Goal: Task Accomplishment & Management: Complete application form

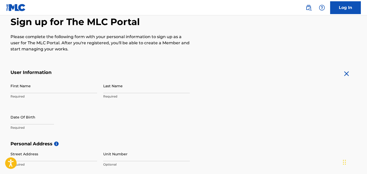
click at [75, 90] on input "First Name" at bounding box center [54, 86] width 87 height 15
type input "[PERSON_NAME]"
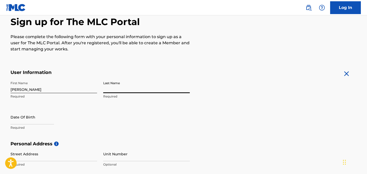
click at [128, 87] on input "Last Name" at bounding box center [146, 86] width 87 height 15
type input "[PERSON_NAME]"
click at [51, 117] on input "text" at bounding box center [33, 117] width 44 height 15
select select "7"
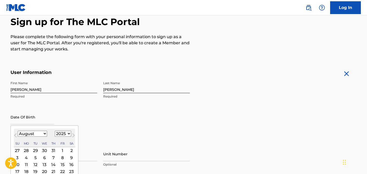
scroll to position [86, 0]
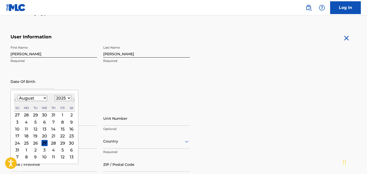
click at [67, 97] on select "1899 1900 1901 1902 1903 1904 1905 1906 1907 1908 1909 1910 1911 1912 1913 1914…" at bounding box center [63, 98] width 16 height 6
select select "1995"
click at [35, 98] on select "January February March April May June July August September October November De…" at bounding box center [32, 98] width 29 height 6
select select "3"
click at [52, 122] on div "6" at bounding box center [53, 122] width 6 height 6
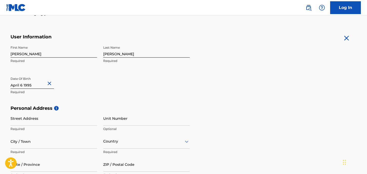
click at [75, 124] on input "Street Address" at bounding box center [54, 118] width 87 height 15
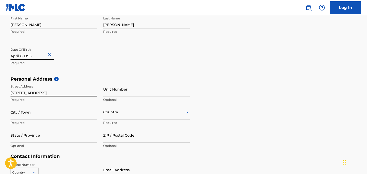
type input "[STREET_ADDRESS]"
click at [78, 118] on input "City / Town" at bounding box center [54, 112] width 87 height 15
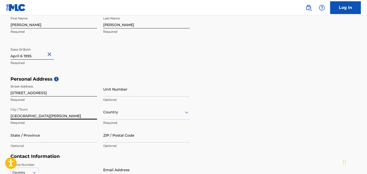
type input "[GEOGRAPHIC_DATA][PERSON_NAME]"
click at [114, 116] on div "Country" at bounding box center [146, 112] width 87 height 15
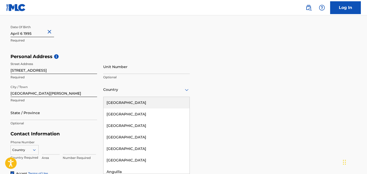
click at [127, 97] on div "[GEOGRAPHIC_DATA]" at bounding box center [147, 103] width 86 height 12
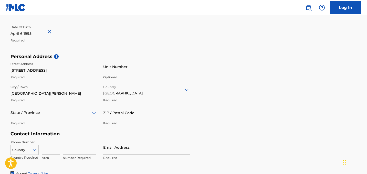
click at [73, 113] on div "State / Province" at bounding box center [54, 113] width 87 height 15
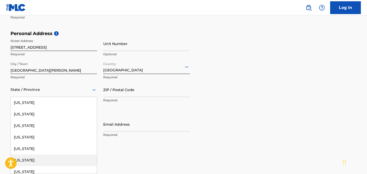
click at [46, 160] on div "[US_STATE]" at bounding box center [54, 161] width 86 height 12
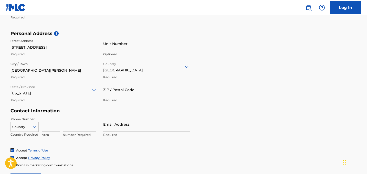
click at [114, 92] on input "ZIP / Postal Code" at bounding box center [146, 90] width 87 height 15
type input "95124"
click at [33, 129] on div "Country" at bounding box center [25, 126] width 28 height 8
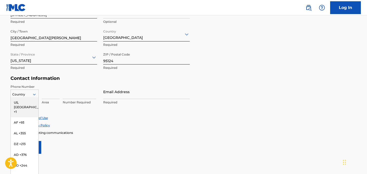
click at [31, 105] on div "US, [GEOGRAPHIC_DATA] +1" at bounding box center [25, 107] width 28 height 20
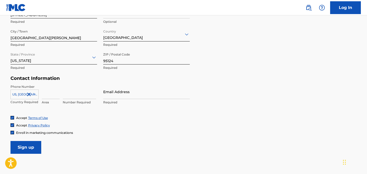
click at [50, 95] on input at bounding box center [51, 92] width 18 height 15
type input "408"
click at [66, 96] on input at bounding box center [79, 92] width 33 height 15
type input "239-7882"
click at [122, 93] on input "Email Address" at bounding box center [146, 92] width 87 height 15
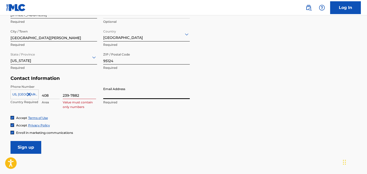
type input "[EMAIL_ADDRESS][DOMAIN_NAME]"
click at [59, 96] on input "408" at bounding box center [51, 92] width 18 height 15
click at [69, 96] on input "239-7882" at bounding box center [79, 92] width 33 height 15
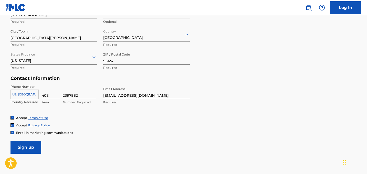
type input "2397882"
click at [121, 115] on div "Phone Number [GEOGRAPHIC_DATA], [GEOGRAPHIC_DATA] +1 Country Required 408 Area …" at bounding box center [100, 100] width 179 height 31
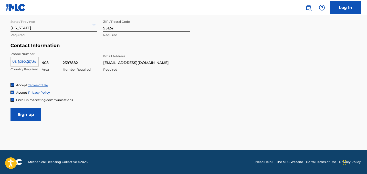
click at [36, 112] on input "Sign up" at bounding box center [26, 114] width 31 height 13
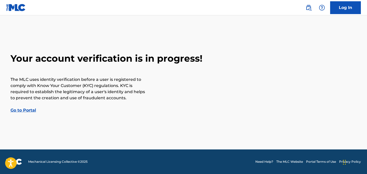
click at [27, 108] on link "Go to Portal" at bounding box center [24, 110] width 26 height 5
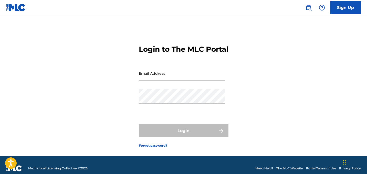
click at [167, 81] on input "Email Address" at bounding box center [182, 73] width 87 height 15
type input "[EMAIL_ADDRESS][DOMAIN_NAME]"
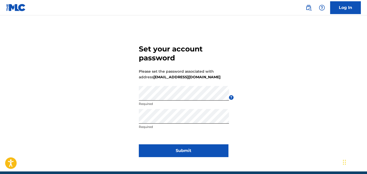
click at [207, 153] on button "Submit" at bounding box center [184, 151] width 90 height 13
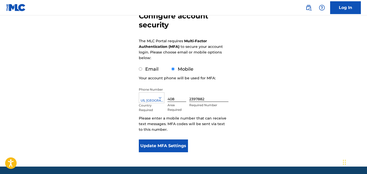
scroll to position [56, 0]
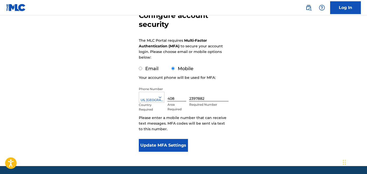
click at [141, 69] on input "Email" at bounding box center [140, 68] width 3 height 3
radio input "true"
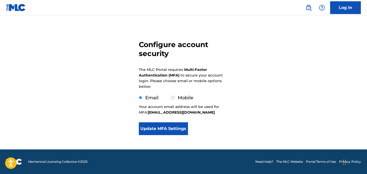
scroll to position [26, 0]
click at [163, 131] on button "Update MFA Settings" at bounding box center [163, 129] width 49 height 13
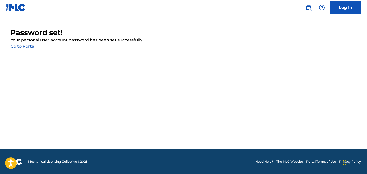
click at [33, 47] on link "Go to Portal" at bounding box center [23, 46] width 25 height 5
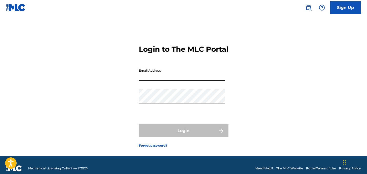
click at [144, 80] on input "Email Address" at bounding box center [182, 73] width 87 height 15
type input "[EMAIL_ADDRESS][DOMAIN_NAME]"
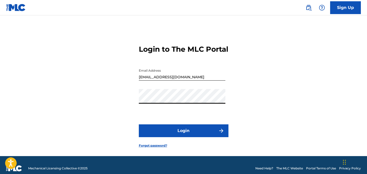
click at [186, 135] on button "Login" at bounding box center [184, 131] width 90 height 13
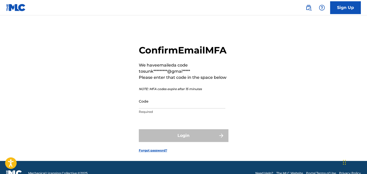
click at [175, 109] on input "Code" at bounding box center [182, 101] width 87 height 15
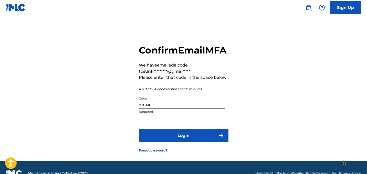
type input "836418"
click at [184, 142] on button "Login" at bounding box center [184, 135] width 90 height 13
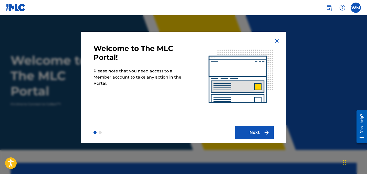
click at [251, 133] on button "Next" at bounding box center [255, 132] width 38 height 13
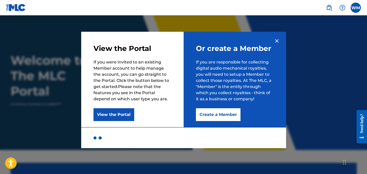
click at [219, 117] on button "Create a Member" at bounding box center [218, 114] width 45 height 13
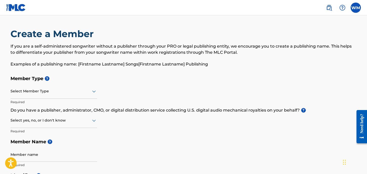
click at [58, 87] on div "Select Member Type" at bounding box center [54, 91] width 87 height 15
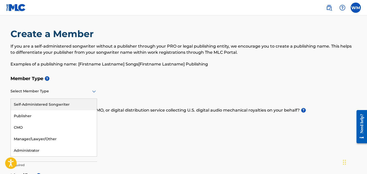
click at [68, 109] on div "Self-Administered Songwriter" at bounding box center [54, 105] width 86 height 12
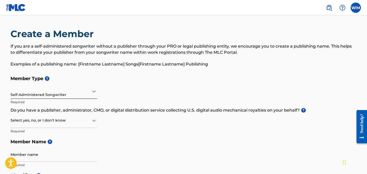
click at [74, 122] on div at bounding box center [54, 120] width 87 height 6
click at [74, 129] on div "Yes" at bounding box center [54, 134] width 86 height 12
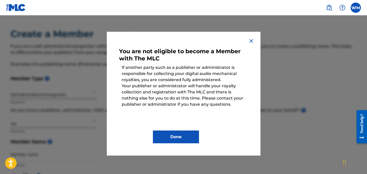
click at [253, 39] on img at bounding box center [251, 41] width 6 height 6
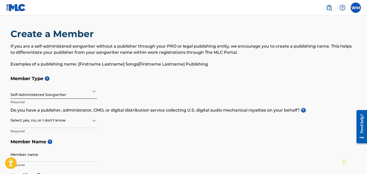
click at [72, 126] on div "Select yes, no, or I don't know" at bounding box center [54, 121] width 87 height 15
click at [68, 145] on div "No" at bounding box center [54, 146] width 86 height 12
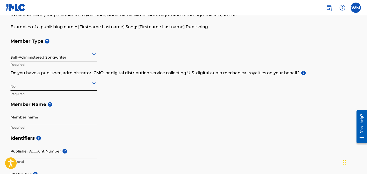
click at [76, 124] on input "Member name" at bounding box center [54, 117] width 87 height 15
type input "William Moore"
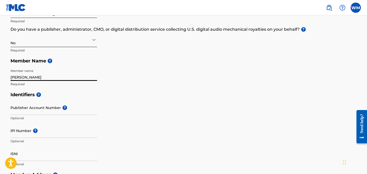
scroll to position [81, 0]
click at [28, 110] on input "Publisher Account Number ?" at bounding box center [54, 107] width 87 height 15
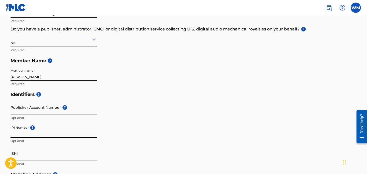
click at [56, 133] on input "IPI Number ?" at bounding box center [54, 130] width 87 height 15
paste input "01128381661"
type input "01128381661"
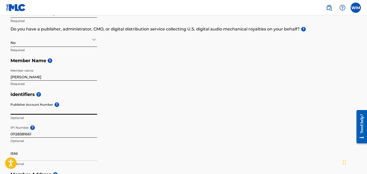
click at [49, 109] on input "Publisher Account Number ?" at bounding box center [54, 107] width 87 height 15
paste input "551022199"
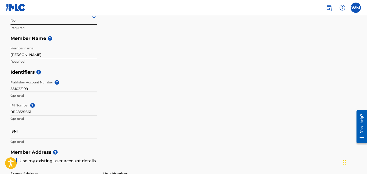
scroll to position [124, 0]
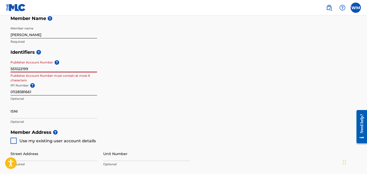
click at [72, 56] on h5 "Identifiers ?" at bounding box center [184, 52] width 347 height 11
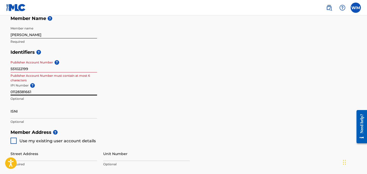
drag, startPoint x: 34, startPoint y: 91, endPoint x: 7, endPoint y: 91, distance: 26.7
click at [7, 91] on div "Create a Member If you are a self-administered songwriter without a publisher t…" at bounding box center [183, 109] width 359 height 409
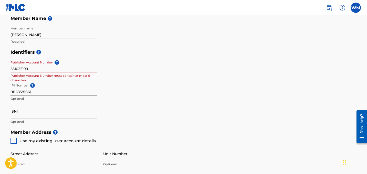
drag, startPoint x: 33, startPoint y: 68, endPoint x: 0, endPoint y: 67, distance: 33.1
click at [0, 67] on main "Create a Member If you are a self-administered songwriter without a publisher t…" at bounding box center [183, 122] width 367 height 461
paste input "01128381661"
type input "01128381661"
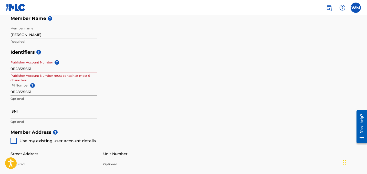
drag, startPoint x: 44, startPoint y: 90, endPoint x: 2, endPoint y: 92, distance: 42.1
click at [2, 92] on main "Create a Member If you are a self-administered songwriter without a publisher t…" at bounding box center [183, 122] width 367 height 461
click at [162, 105] on div "Identifiers ? Publisher Account Number ? 01128381661 Publisher Account Number m…" at bounding box center [184, 87] width 347 height 80
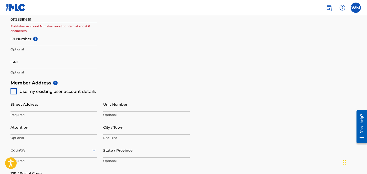
scroll to position [175, 0]
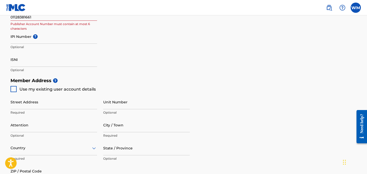
click at [13, 90] on div at bounding box center [14, 89] width 6 height 6
type input "[STREET_ADDRESS]"
type input "[GEOGRAPHIC_DATA][PERSON_NAME]"
type input "95124"
type input "408"
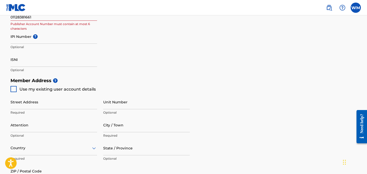
type input "2397882"
type input "[EMAIL_ADDRESS][DOMAIN_NAME]"
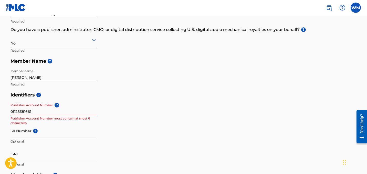
scroll to position [79, 0]
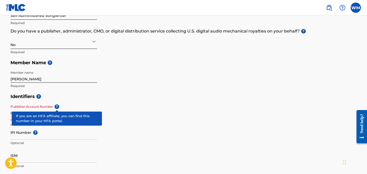
click at [58, 107] on span "?" at bounding box center [57, 107] width 5 height 5
click at [58, 107] on input "01128381661" at bounding box center [54, 109] width 87 height 15
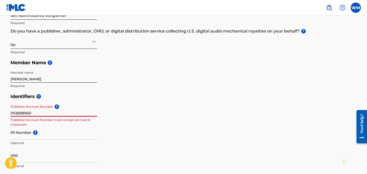
click at [92, 89] on div "Member name William Moore Required" at bounding box center [54, 79] width 87 height 23
click at [37, 113] on input "01128381661" at bounding box center [54, 109] width 87 height 15
drag, startPoint x: 42, startPoint y: 111, endPoint x: 3, endPoint y: 111, distance: 39.0
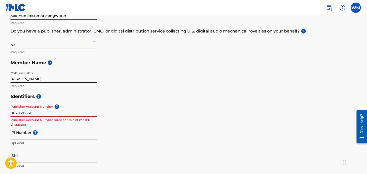
click at [3, 111] on main "Create a Member If you are a self-administered songwriter without a publisher t…" at bounding box center [183, 166] width 367 height 461
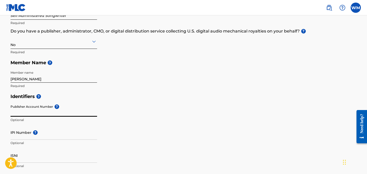
paste input "01128381563"
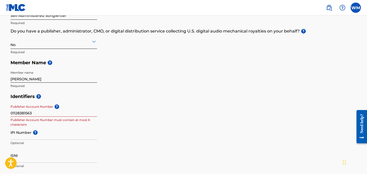
click at [128, 118] on div "Identifiers ? Publisher Account Number ? 01128381563 Publisher Account Number m…" at bounding box center [184, 131] width 347 height 80
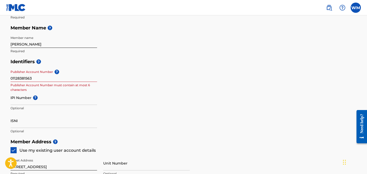
scroll to position [115, 0]
click at [58, 79] on input "01128381563" at bounding box center [54, 74] width 87 height 15
type input "01128381563"
click at [108, 93] on div "Identifiers ? Publisher Account Number ? 01128381563 Publisher Account Number m…" at bounding box center [184, 96] width 347 height 80
drag, startPoint x: 37, startPoint y: 77, endPoint x: 0, endPoint y: 77, distance: 36.9
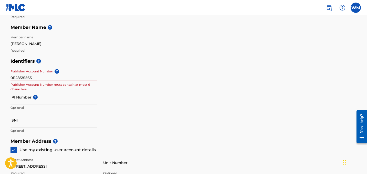
click at [0, 77] on main "Create a Member If you are a self-administered songwriter without a publisher t…" at bounding box center [183, 131] width 367 height 461
type input "0112838"
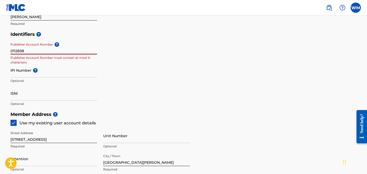
scroll to position [143, 0]
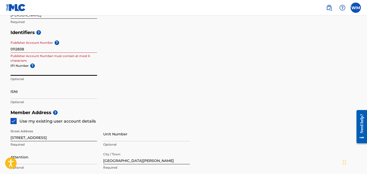
click at [58, 74] on input "IPI Number ?" at bounding box center [54, 68] width 87 height 15
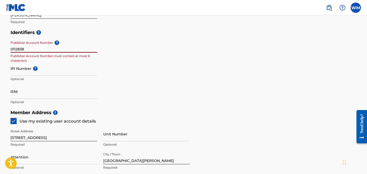
drag, startPoint x: 48, startPoint y: 51, endPoint x: 0, endPoint y: 55, distance: 48.2
click at [0, 55] on main "Create a Member If you are a self-administered songwriter without a publisher t…" at bounding box center [183, 102] width 367 height 461
drag, startPoint x: 28, startPoint y: 49, endPoint x: 6, endPoint y: 49, distance: 22.3
click at [6, 49] on div "Create a Member If you are a self-administered songwriter without a publisher t…" at bounding box center [183, 89] width 359 height 409
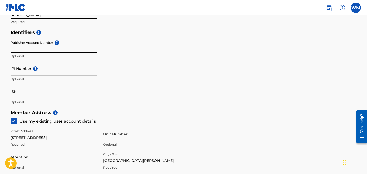
click at [84, 71] on input "IPI Number ?" at bounding box center [54, 68] width 87 height 15
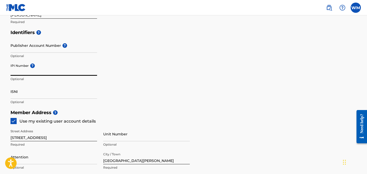
paste input "01128381563"
type input "01128381563"
click at [143, 76] on div "Identifiers ? Publisher Account Number ? Optional IPI Number ? 01128381563 Opti…" at bounding box center [184, 67] width 347 height 80
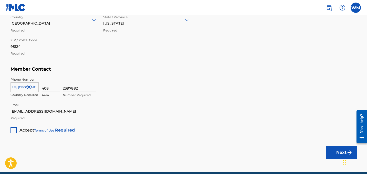
scroll to position [305, 0]
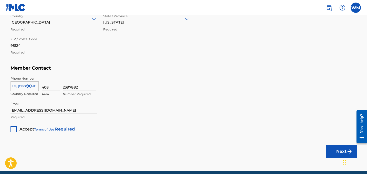
click at [12, 128] on div at bounding box center [14, 129] width 6 height 6
click at [332, 153] on button "Next" at bounding box center [341, 151] width 31 height 13
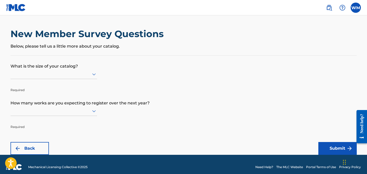
click at [85, 75] on div at bounding box center [54, 74] width 87 height 6
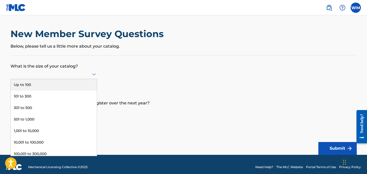
click at [84, 82] on div "Up to 100" at bounding box center [54, 85] width 86 height 12
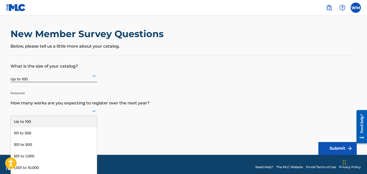
click at [87, 110] on div at bounding box center [54, 111] width 87 height 10
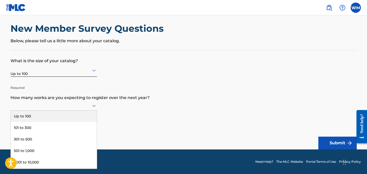
click at [87, 110] on div at bounding box center [54, 106] width 87 height 10
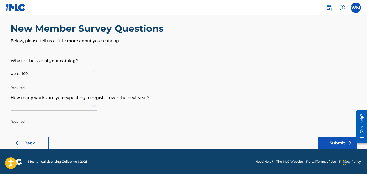
click at [87, 107] on div at bounding box center [54, 106] width 87 height 6
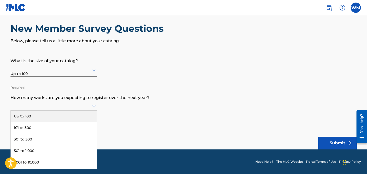
click at [82, 113] on div "Up to 100" at bounding box center [54, 117] width 86 height 12
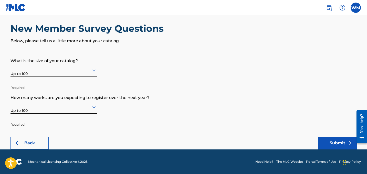
click at [333, 141] on button "Submit" at bounding box center [338, 143] width 38 height 13
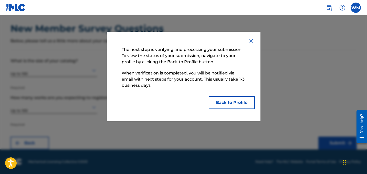
click at [230, 105] on button "Back to Profile" at bounding box center [232, 102] width 46 height 13
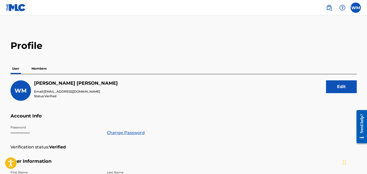
click at [37, 68] on p "Members" at bounding box center [39, 68] width 18 height 11
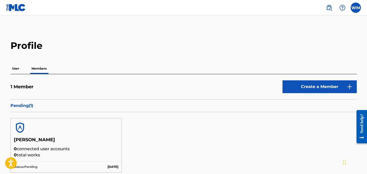
click at [17, 71] on p "User" at bounding box center [16, 68] width 10 height 11
